Goal: Task Accomplishment & Management: Use online tool/utility

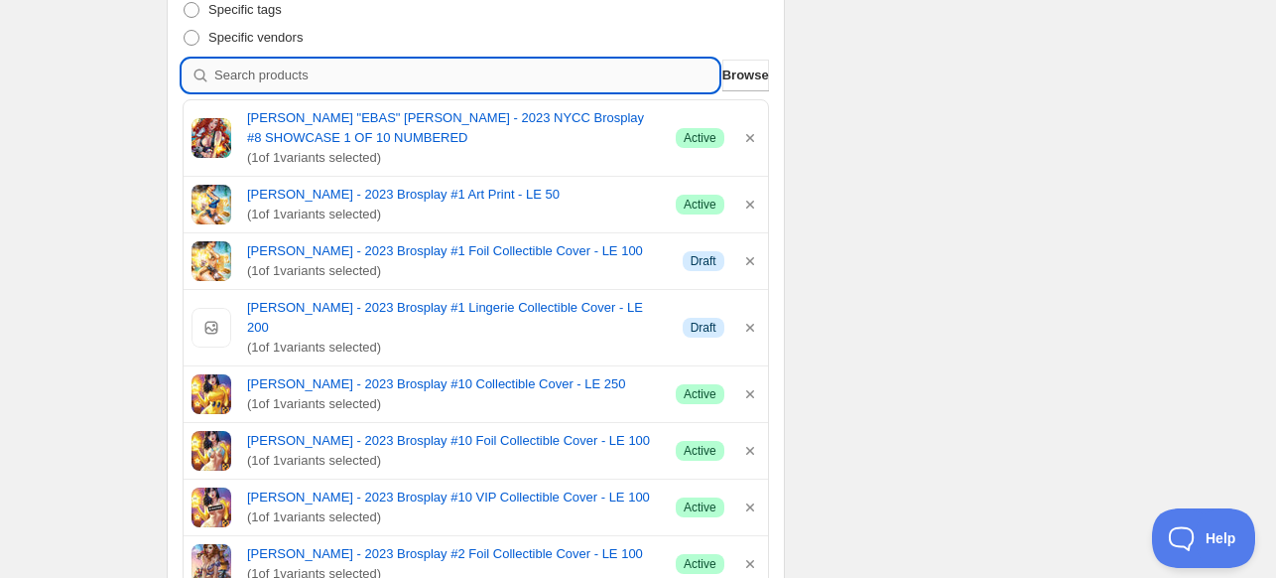
click at [522, 70] on input "search" at bounding box center [466, 76] width 504 height 32
type input "b"
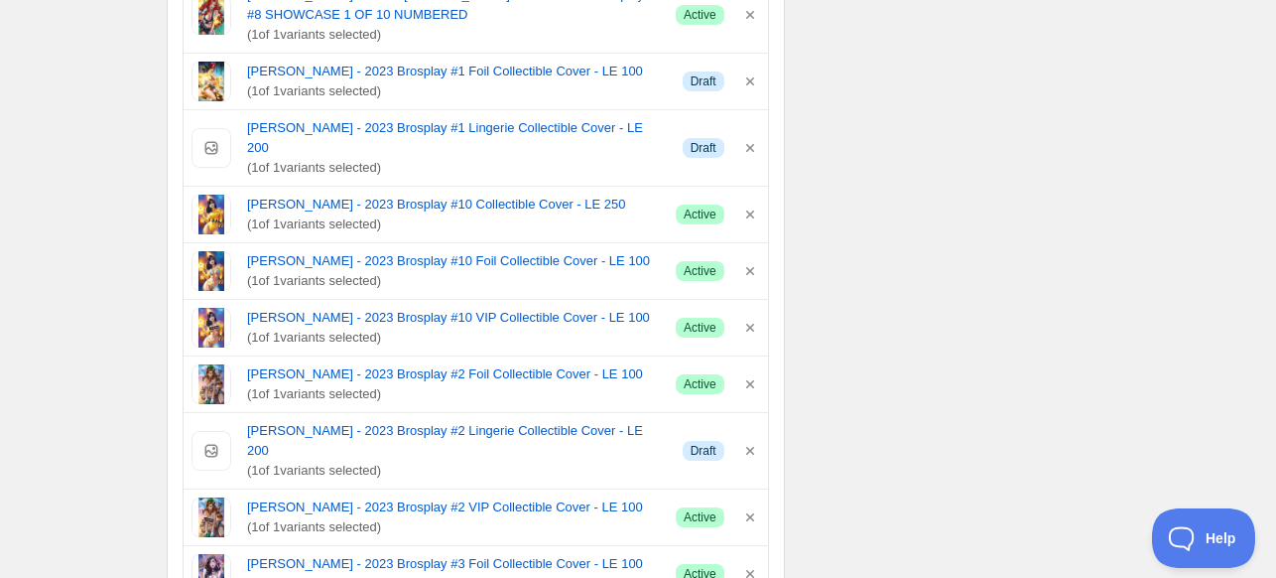
scroll to position [1191, 0]
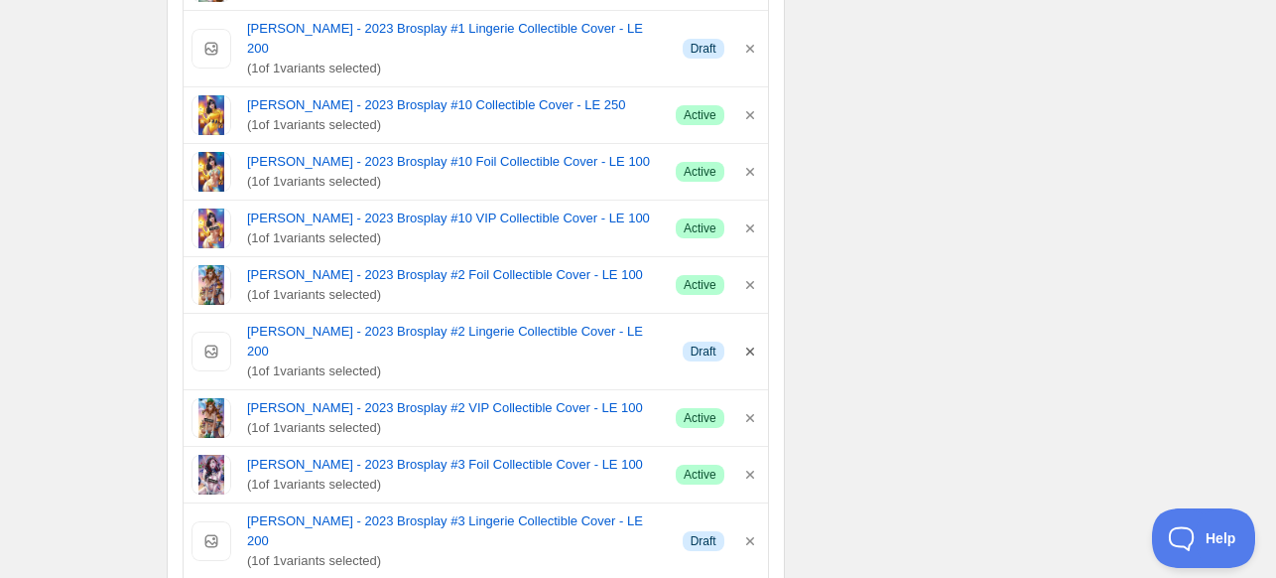
click at [748, 347] on icon "button" at bounding box center [750, 351] width 8 height 8
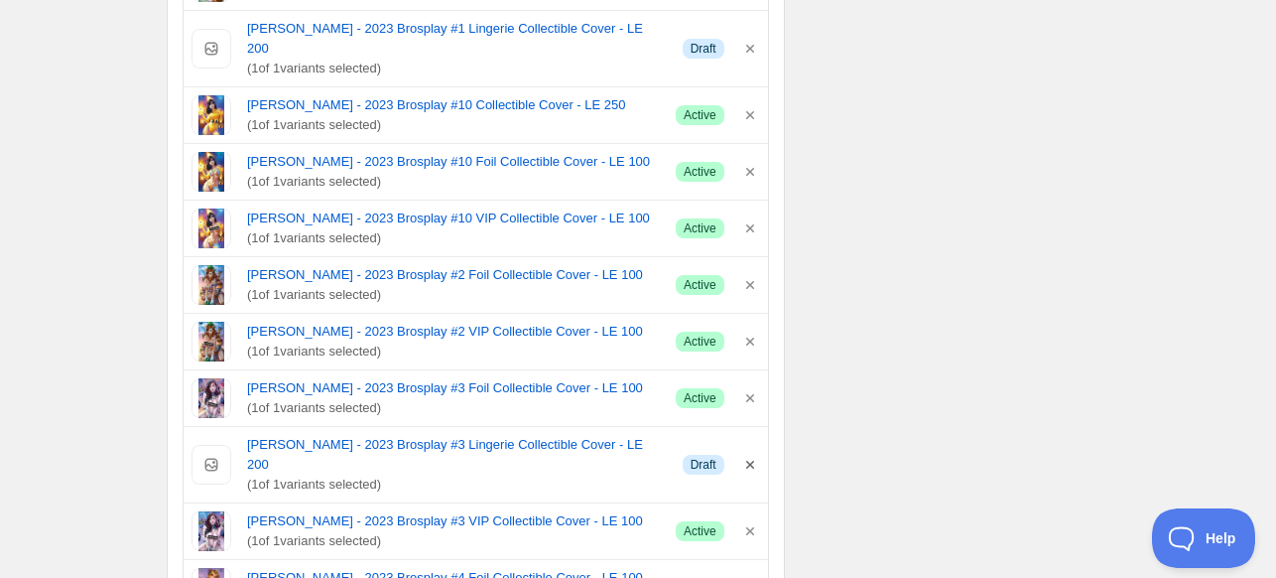
click at [752, 460] on icon "button" at bounding box center [750, 464] width 8 height 8
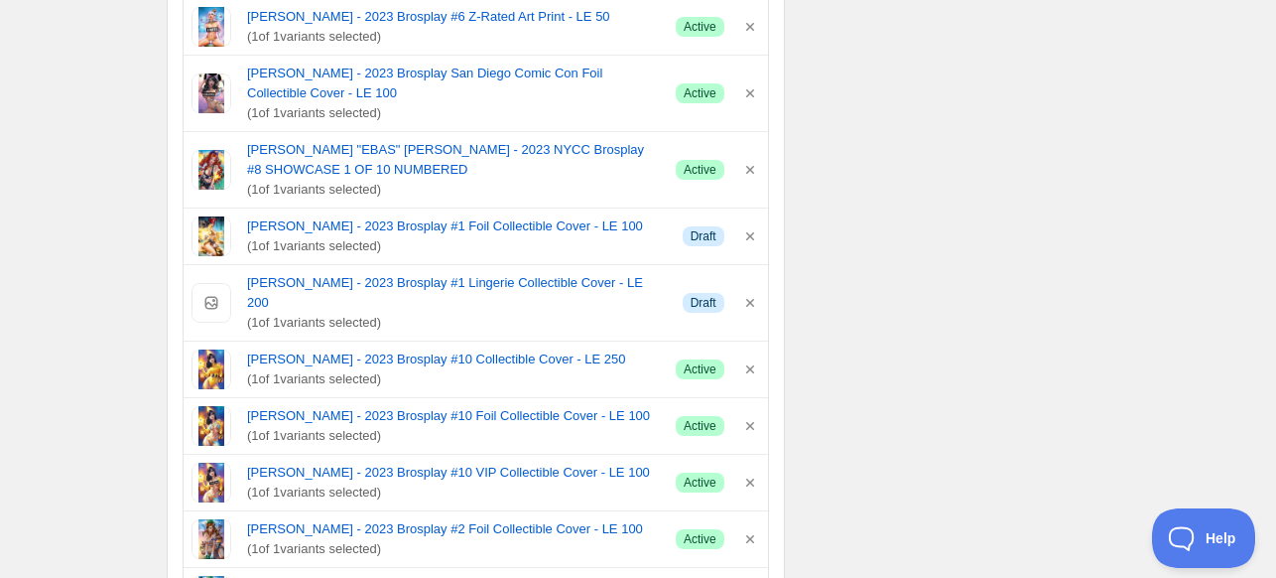
scroll to position [794, 0]
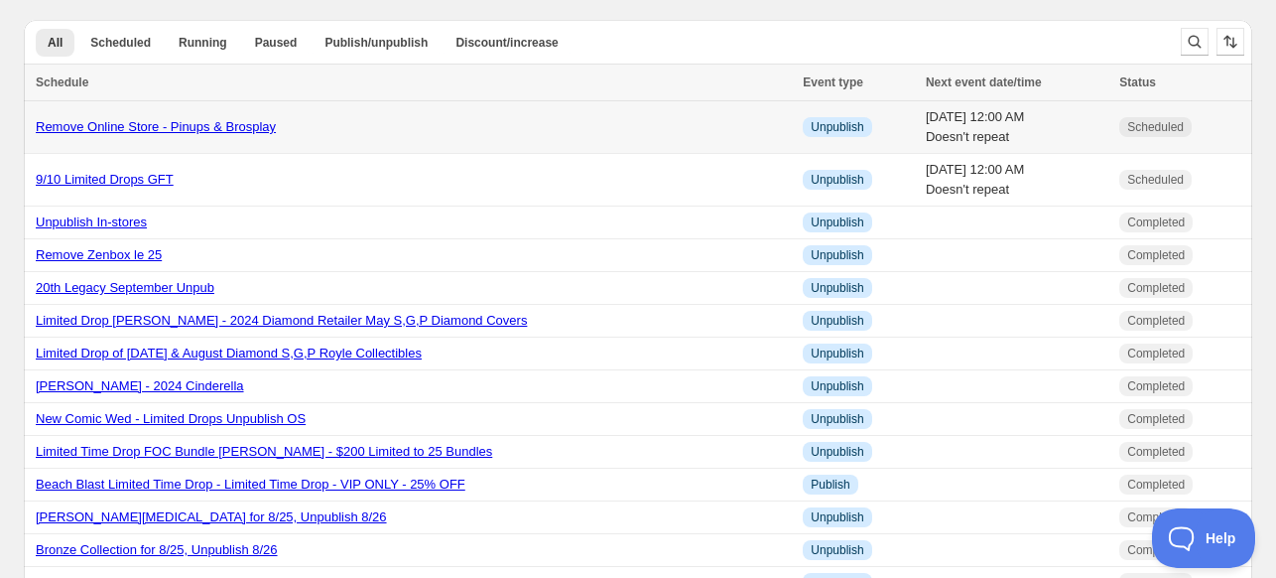
click at [229, 129] on link "Remove Online Store - Pinups & Brosplay" at bounding box center [156, 126] width 240 height 15
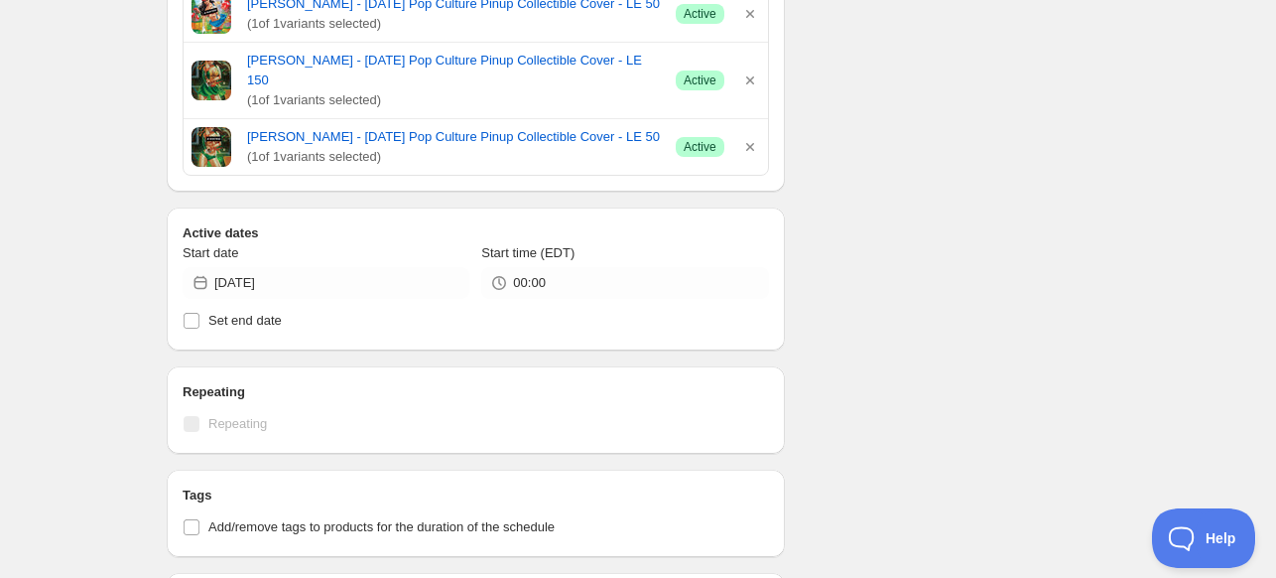
scroll to position [2810, 0]
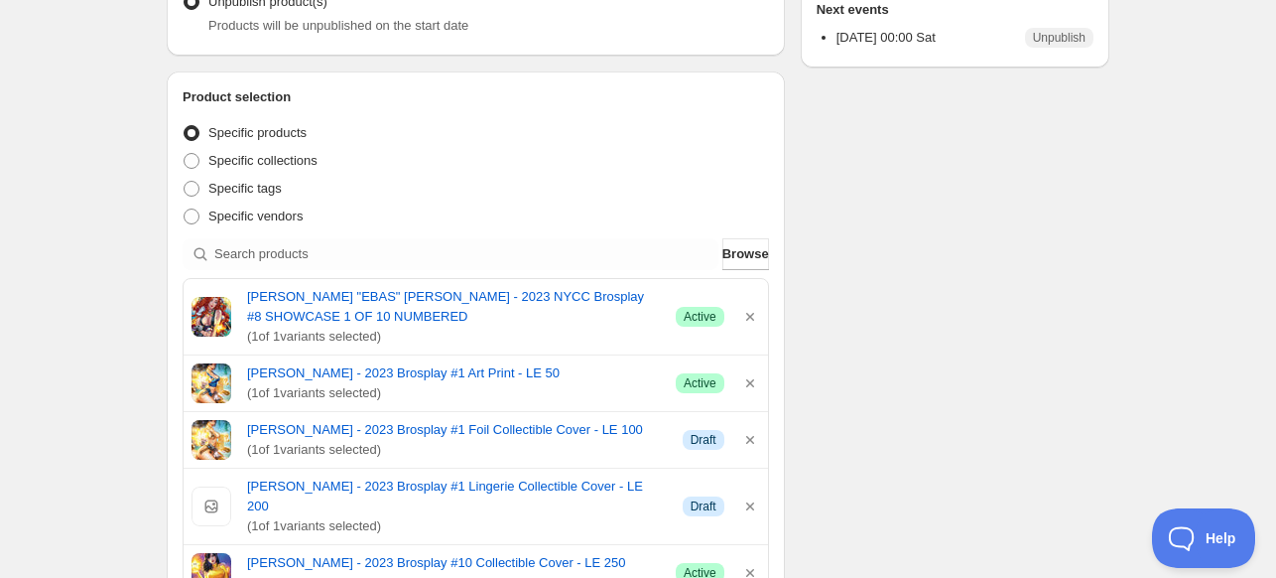
scroll to position [131, 0]
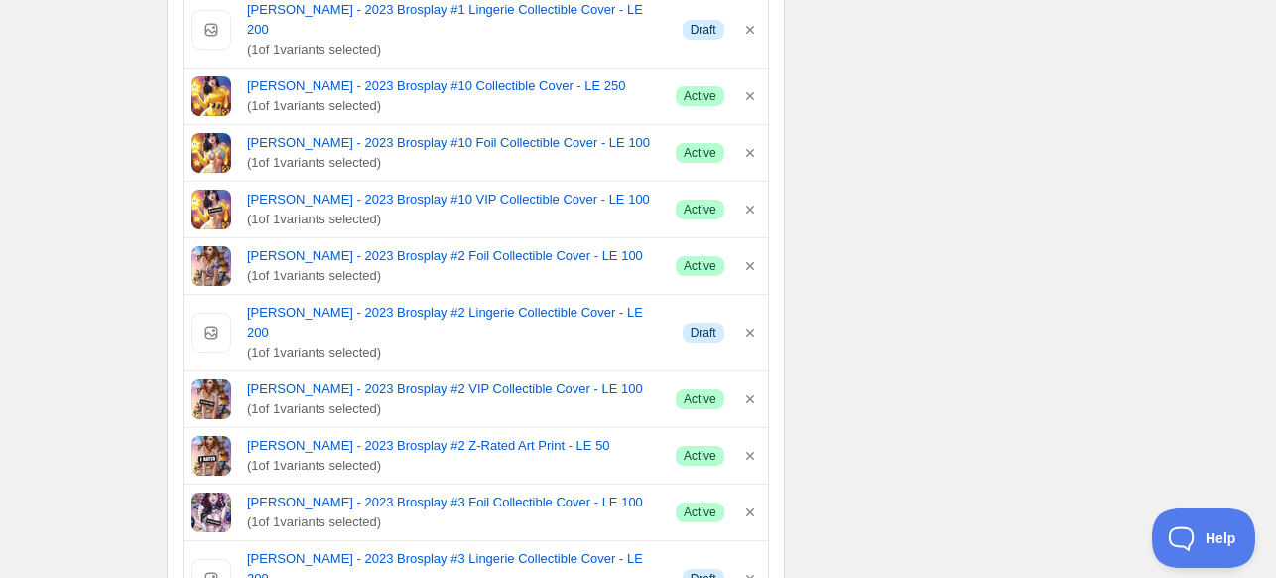
scroll to position [397, 0]
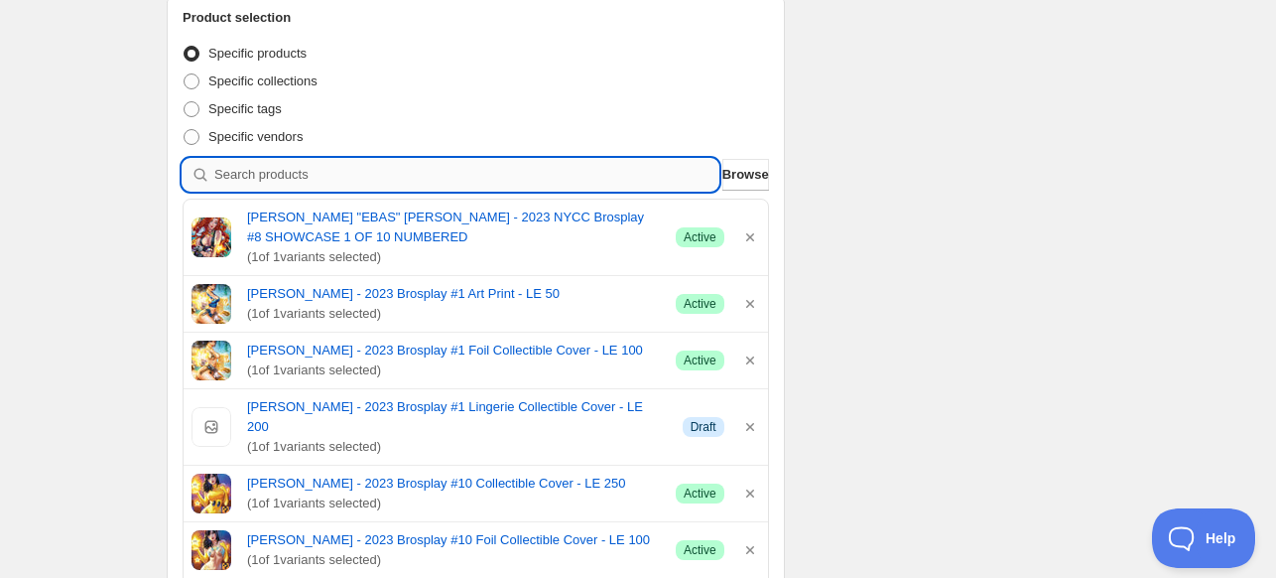
click at [500, 178] on input "search" at bounding box center [466, 175] width 504 height 32
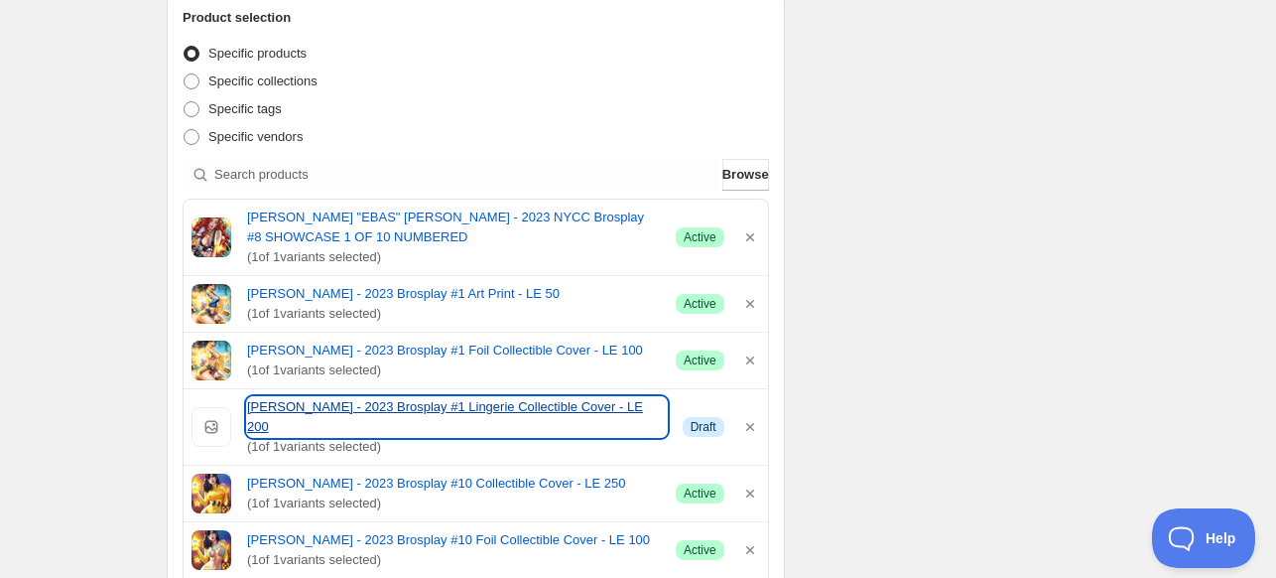
click at [605, 406] on link "[PERSON_NAME] - 2023 Brosplay #1 Lingerie Collectible Cover - LE 200" at bounding box center [457, 417] width 420 height 40
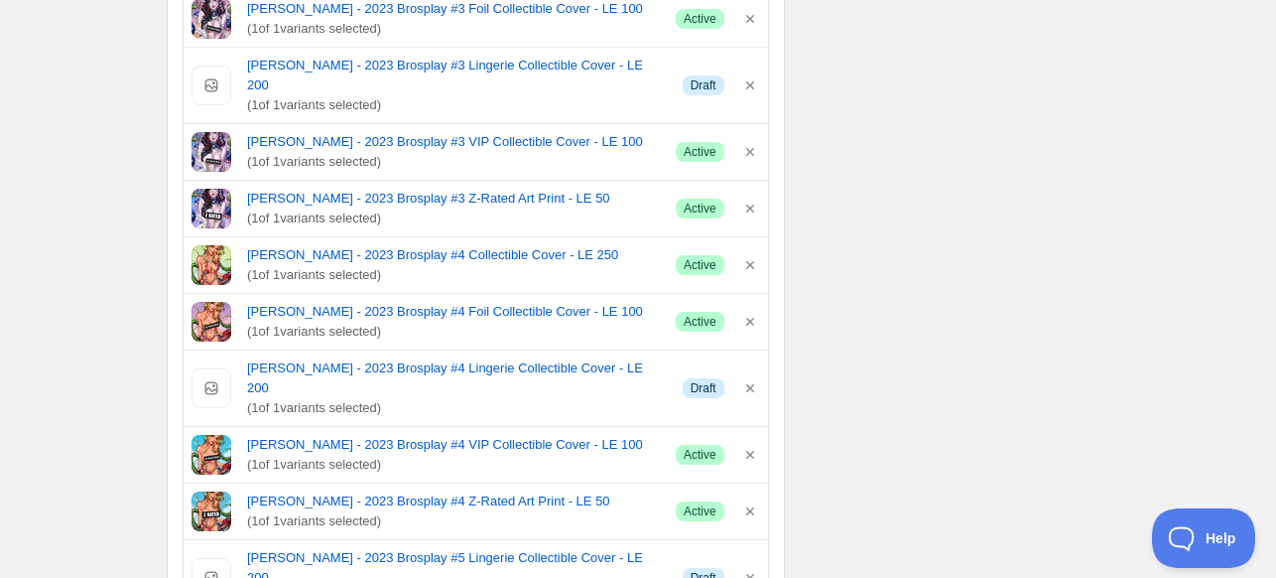
scroll to position [1290, 0]
